Goal: Information Seeking & Learning: Learn about a topic

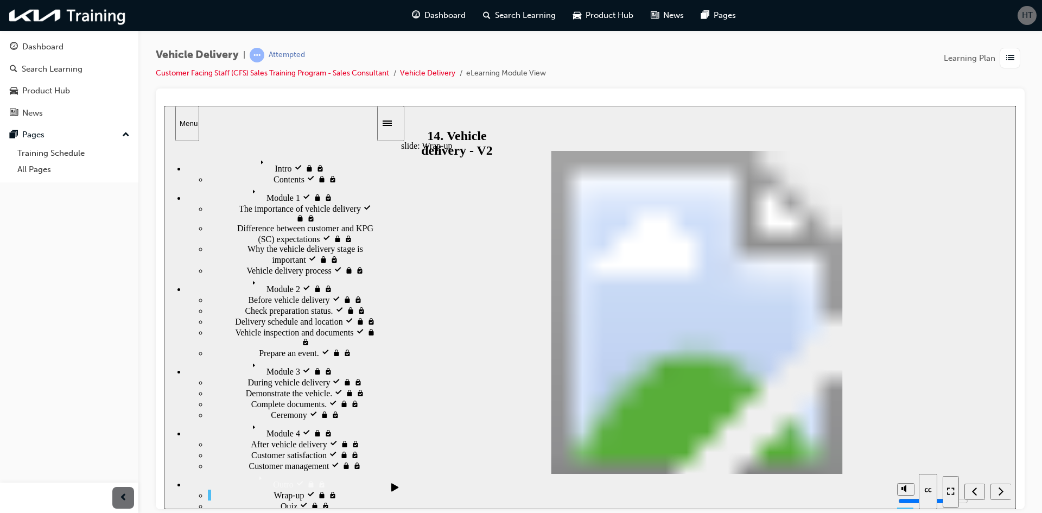
drag, startPoint x: 913, startPoint y: 289, endPoint x: 609, endPoint y: 353, distance: 310.6
drag, startPoint x: 914, startPoint y: 316, endPoint x: 758, endPoint y: 366, distance: 163.6
drag, startPoint x: 600, startPoint y: 361, endPoint x: 868, endPoint y: 307, distance: 273.5
drag, startPoint x: 699, startPoint y: 360, endPoint x: 571, endPoint y: 363, distance: 128.7
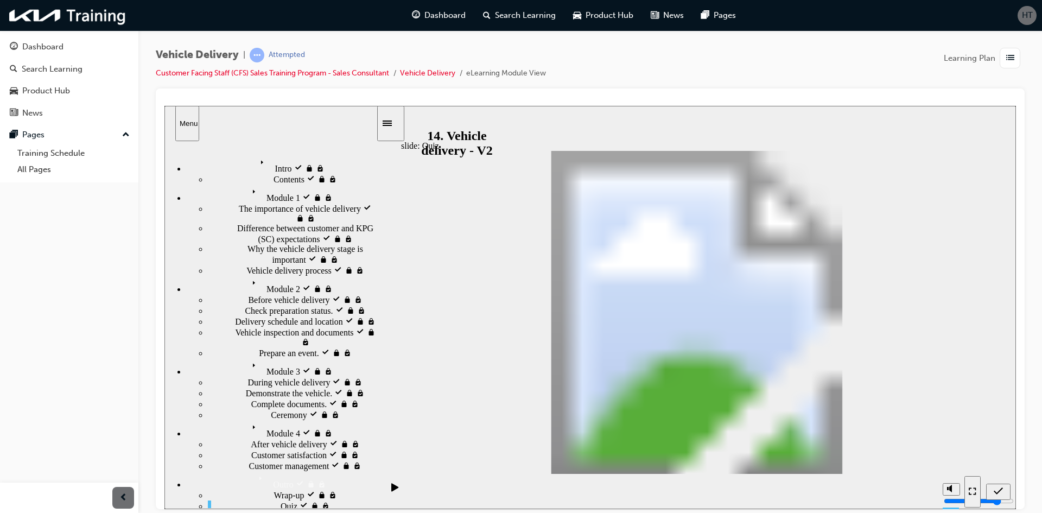
drag, startPoint x: 902, startPoint y: 285, endPoint x: 750, endPoint y: 357, distance: 168.0
drag, startPoint x: 685, startPoint y: 358, endPoint x: 846, endPoint y: 299, distance: 171.2
drag, startPoint x: 857, startPoint y: 335, endPoint x: 715, endPoint y: 362, distance: 143.6
drag, startPoint x: 726, startPoint y: 359, endPoint x: 927, endPoint y: 330, distance: 203.0
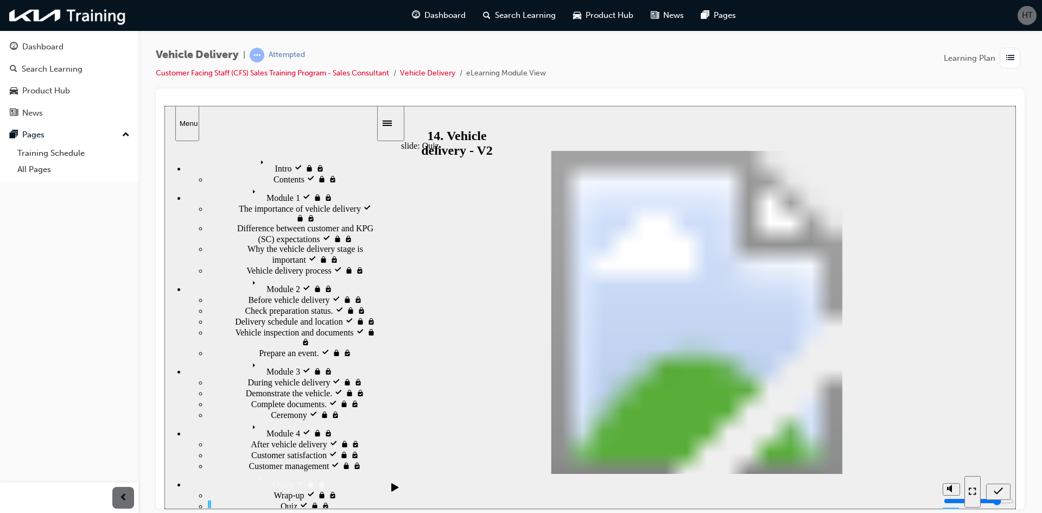
drag, startPoint x: 863, startPoint y: 363, endPoint x: 670, endPoint y: 364, distance: 192.7
drag, startPoint x: 597, startPoint y: 359, endPoint x: 889, endPoint y: 312, distance: 295.8
drag, startPoint x: 896, startPoint y: 289, endPoint x: 591, endPoint y: 358, distance: 313.4
drag, startPoint x: 934, startPoint y: 448, endPoint x: 742, endPoint y: 359, distance: 212.3
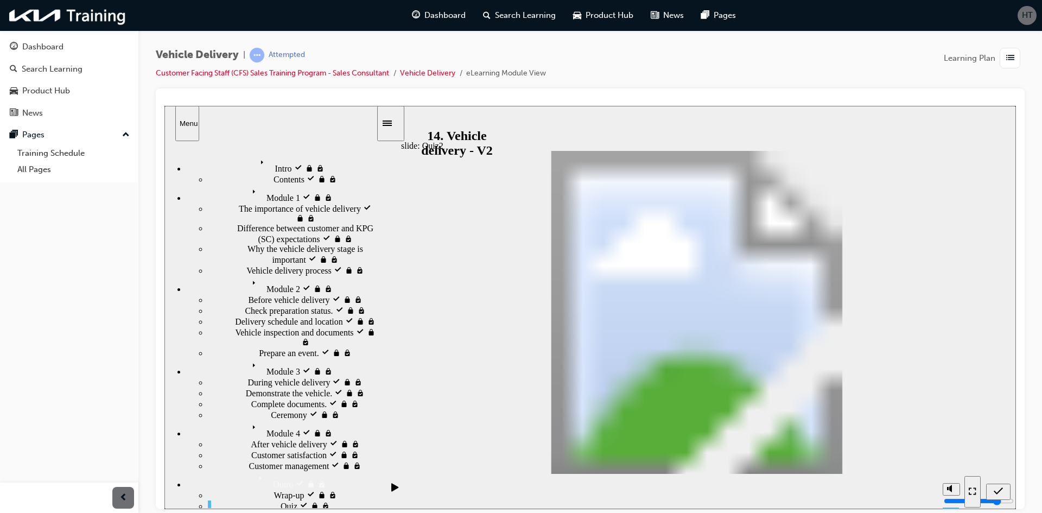
radio input "true"
radio input "false"
radio input "true"
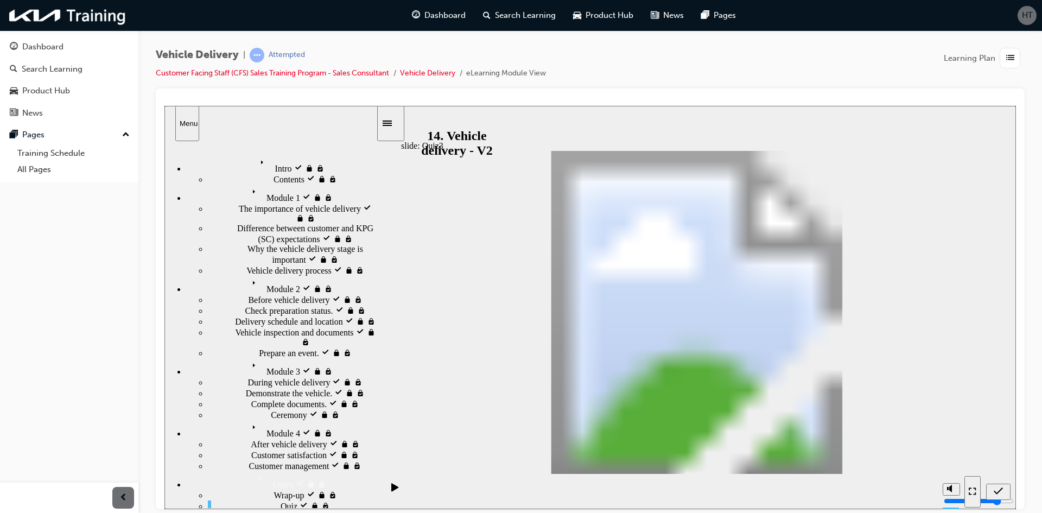
radio input "true"
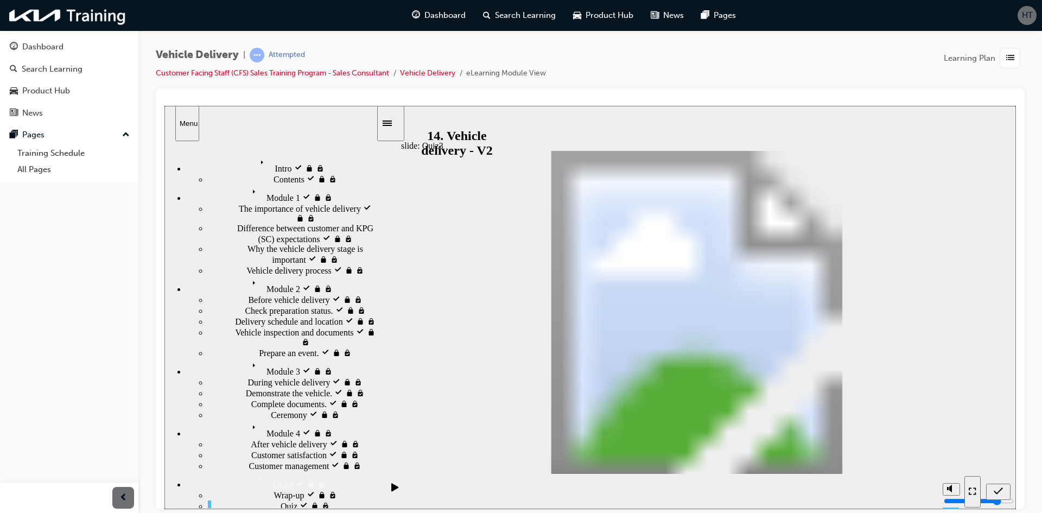
radio input "true"
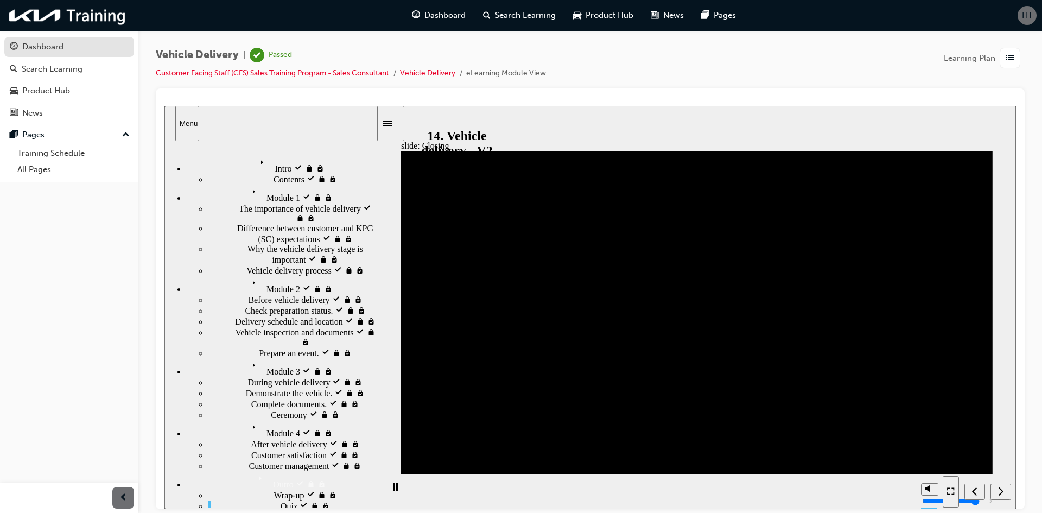
click at [24, 48] on div "Dashboard" at bounding box center [42, 47] width 41 height 12
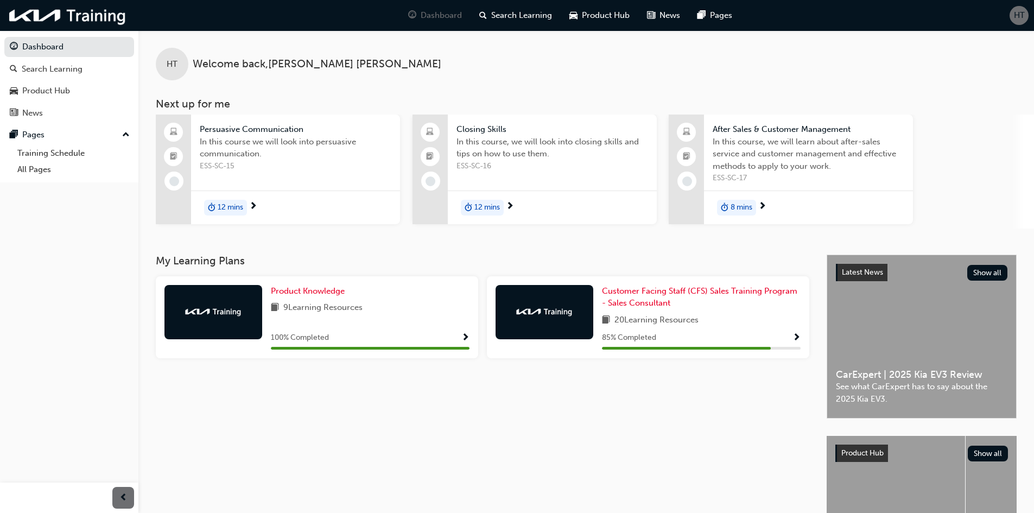
click at [784, 333] on div "85 % Completed" at bounding box center [701, 338] width 199 height 14
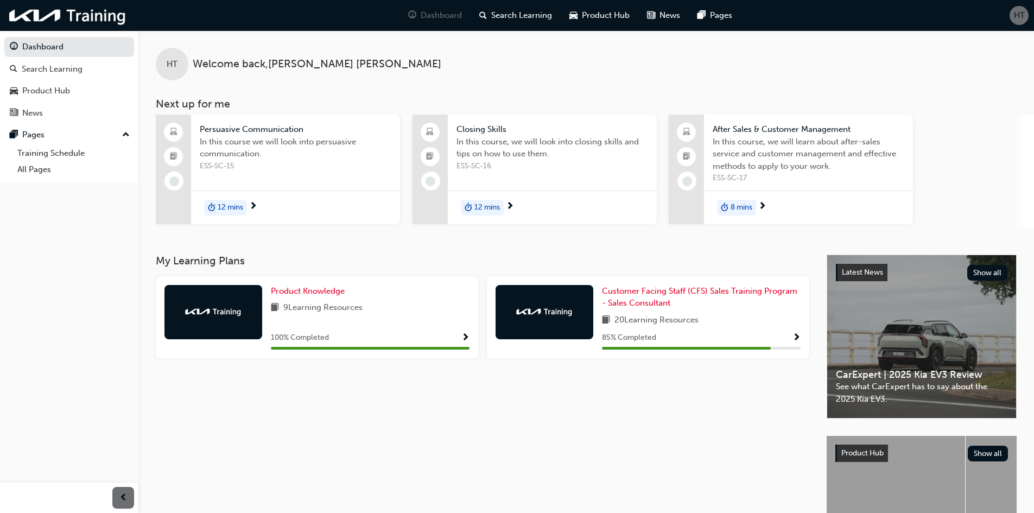
click at [799, 340] on span "Show Progress" at bounding box center [797, 338] width 8 height 10
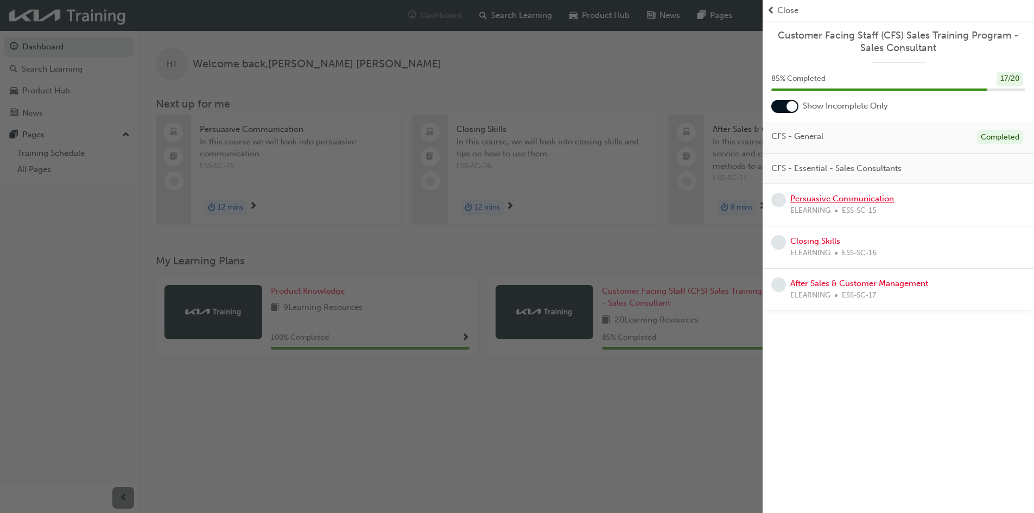
click at [840, 199] on link "Persuasive Communication" at bounding box center [842, 199] width 104 height 10
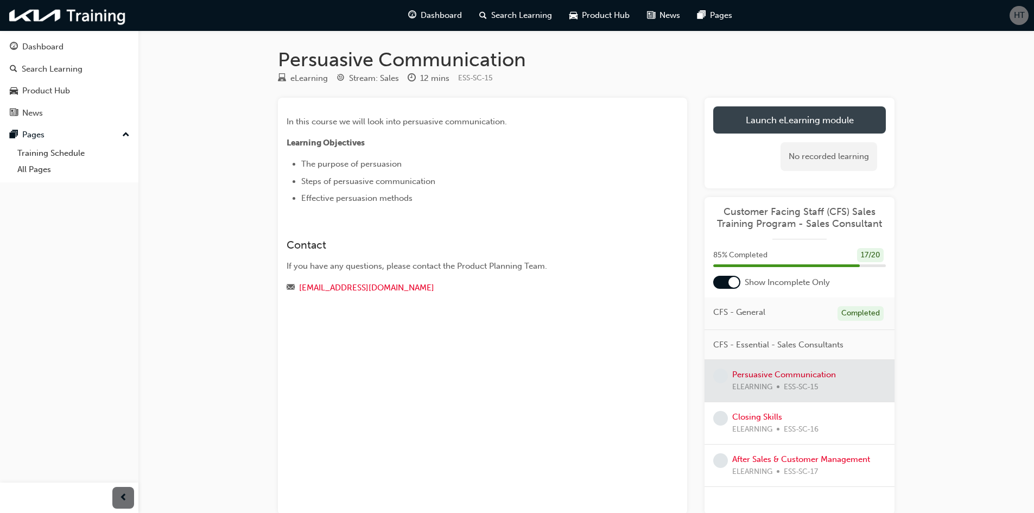
click at [802, 112] on link "Launch eLearning module" at bounding box center [799, 119] width 173 height 27
